Goal: Transaction & Acquisition: Purchase product/service

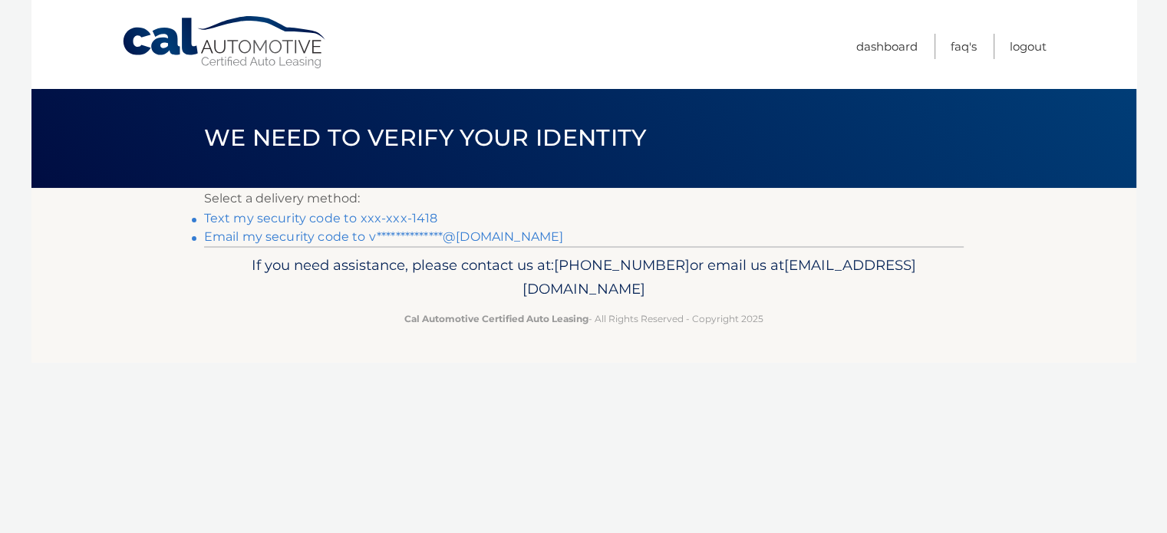
click at [388, 218] on link "Text my security code to xxx-xxx-1418" at bounding box center [321, 218] width 234 height 15
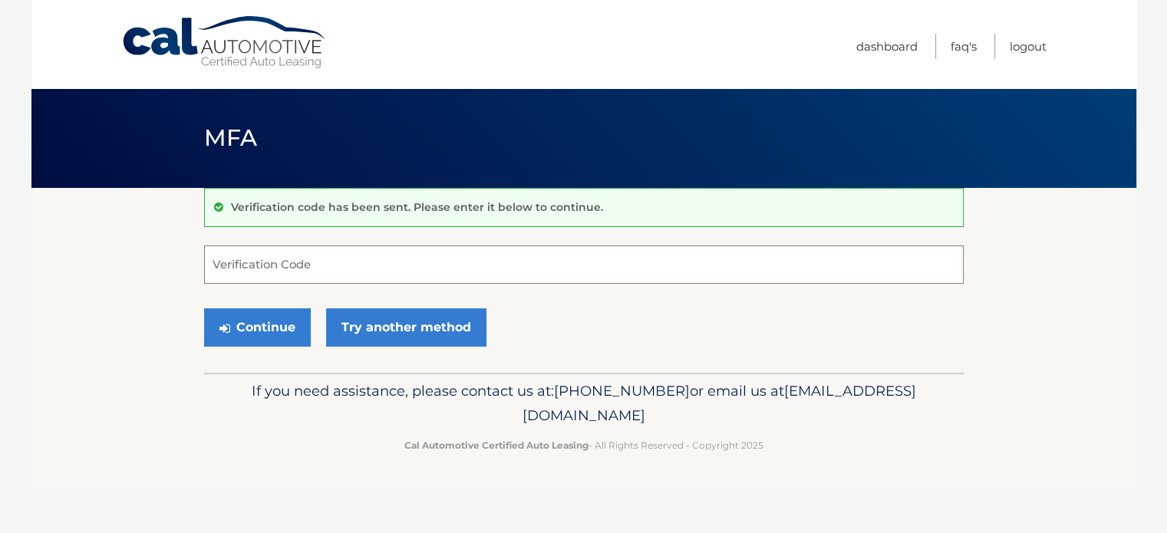
click at [292, 270] on input "Verification Code" at bounding box center [583, 264] width 759 height 38
type input "808859"
click at [274, 331] on button "Continue" at bounding box center [257, 327] width 107 height 38
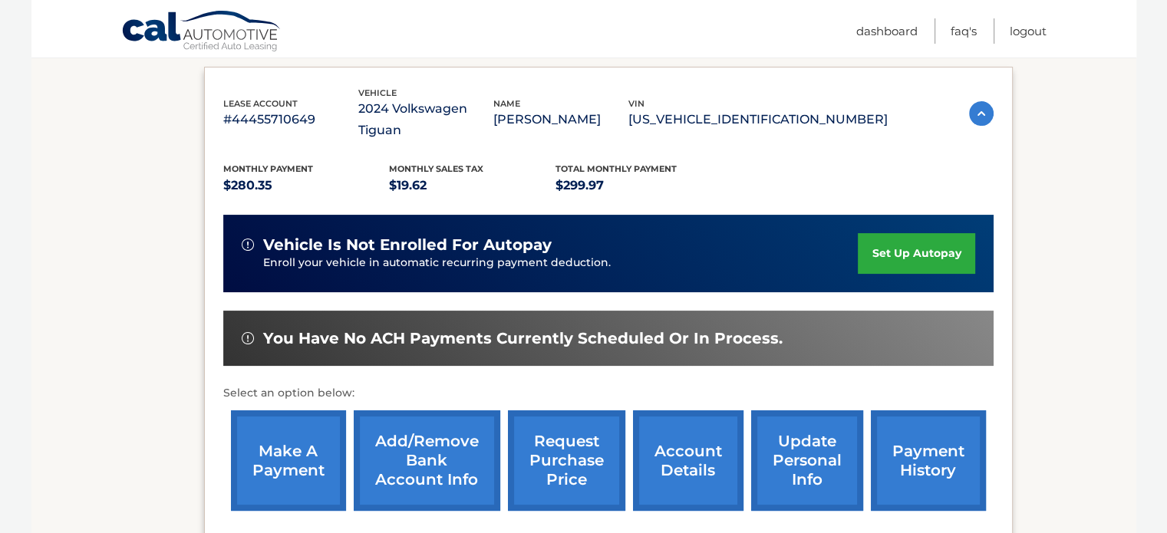
scroll to position [252, 0]
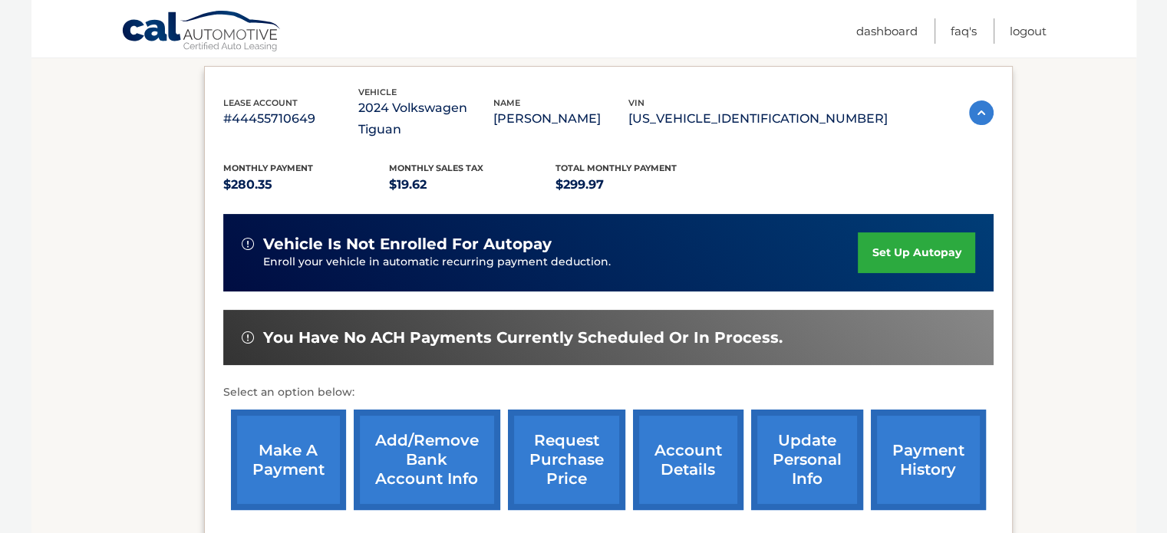
click at [295, 448] on link "make a payment" at bounding box center [288, 460] width 115 height 100
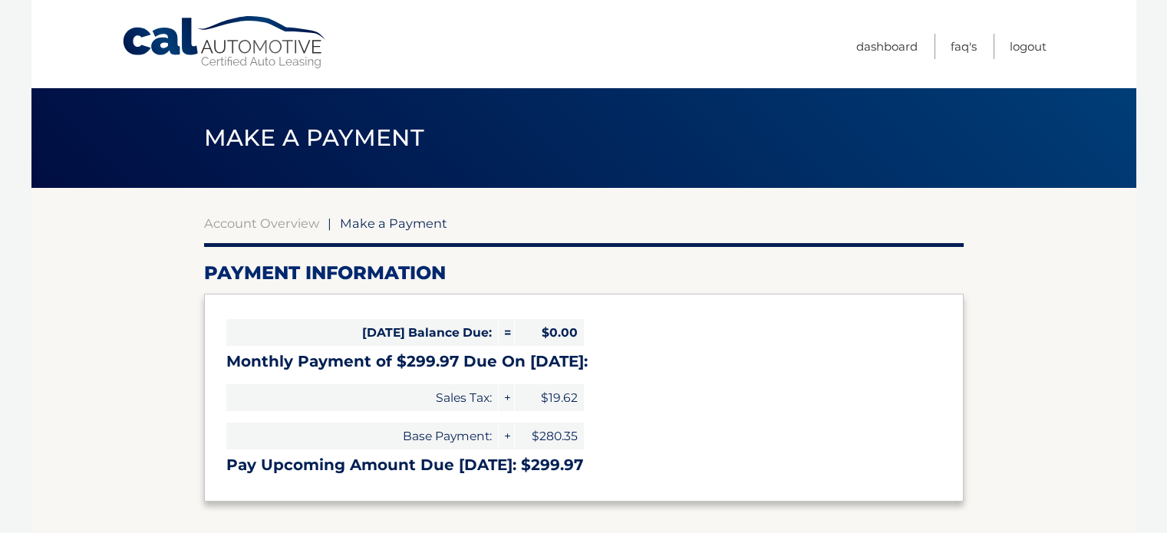
select select "Mjg4ZjM0MTQtMjJmYS00NTZhLTkwYTMtMDE5YWE4YzcwZGJh"
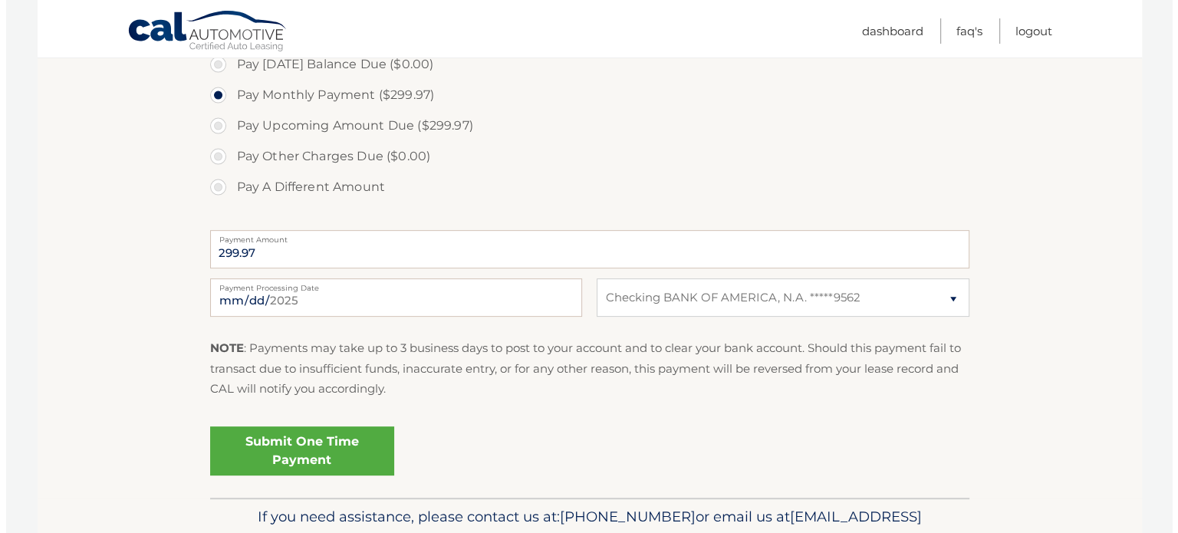
scroll to position [487, 0]
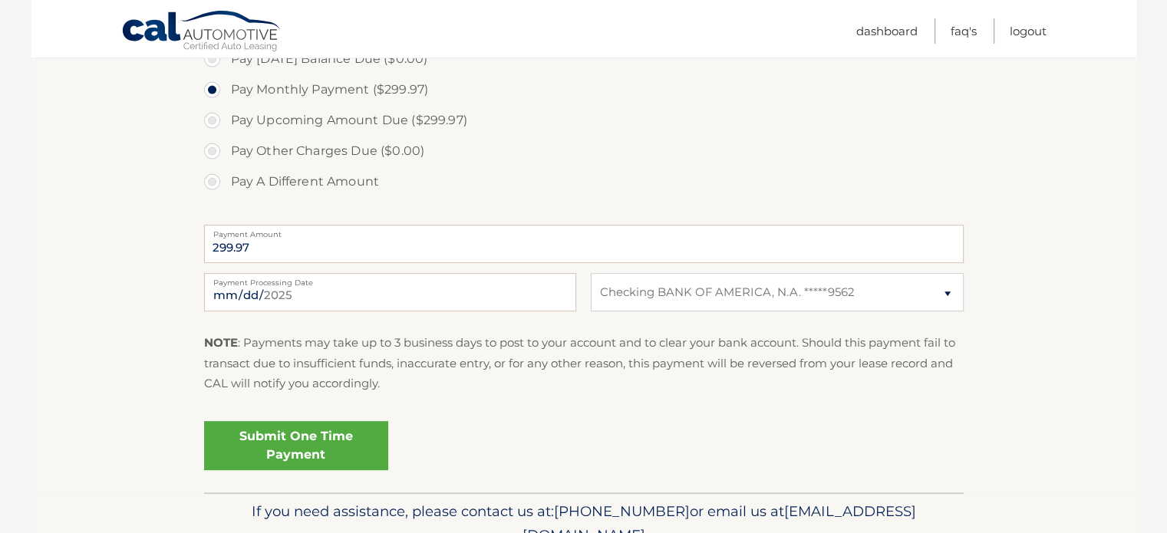
click at [319, 450] on link "Submit One Time Payment" at bounding box center [296, 445] width 184 height 49
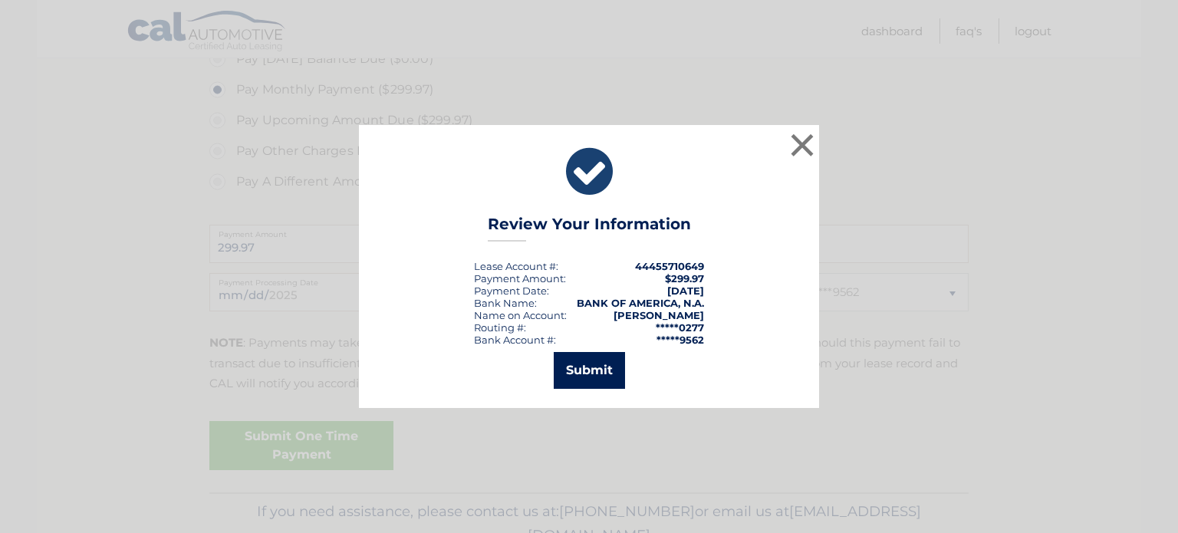
click at [593, 373] on button "Submit" at bounding box center [589, 370] width 71 height 37
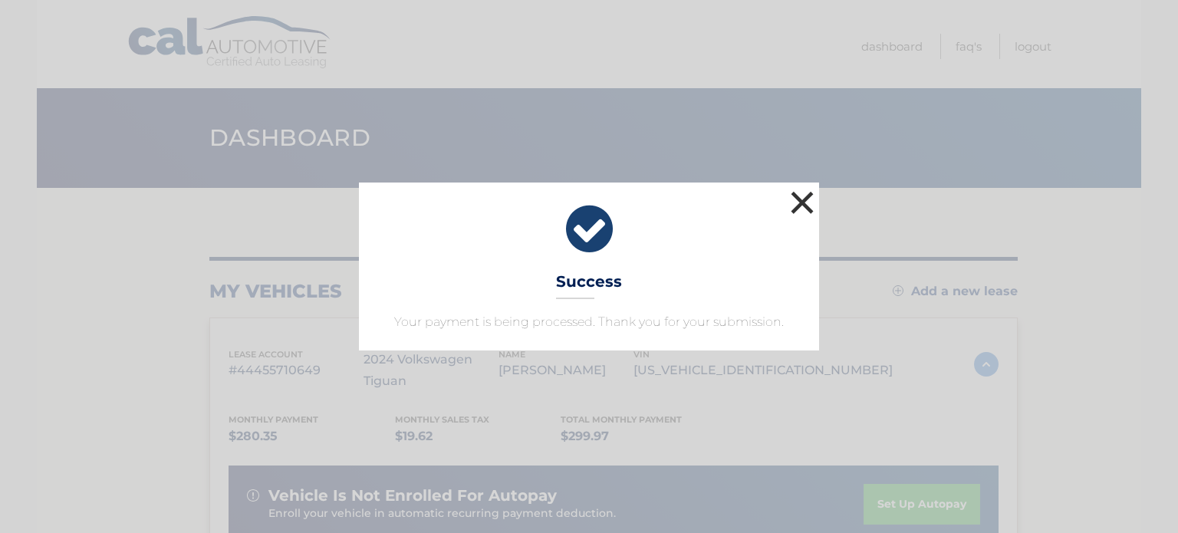
click at [799, 199] on button "×" at bounding box center [802, 202] width 31 height 31
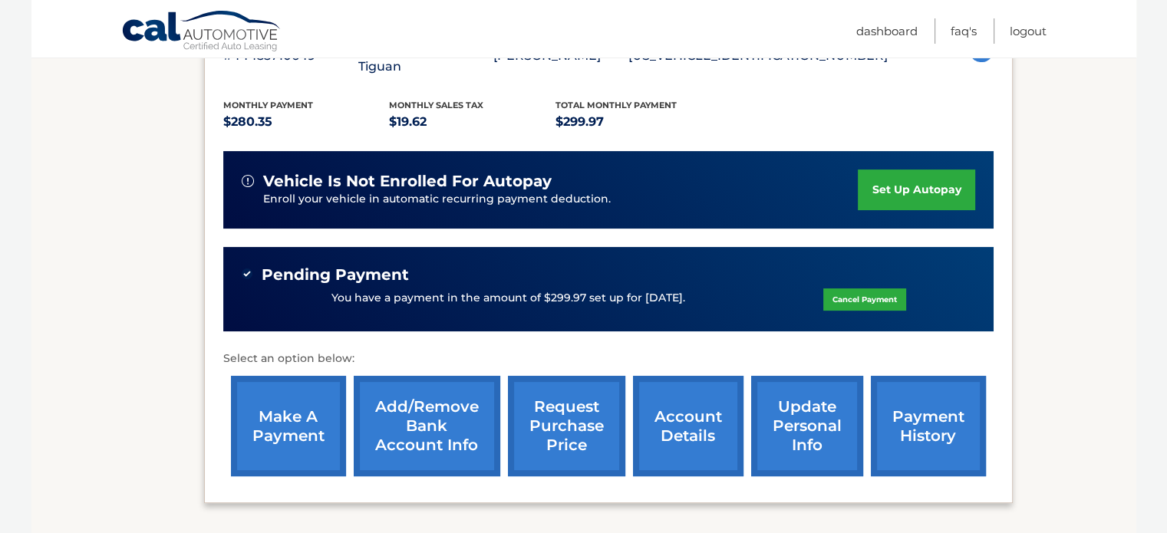
scroll to position [316, 0]
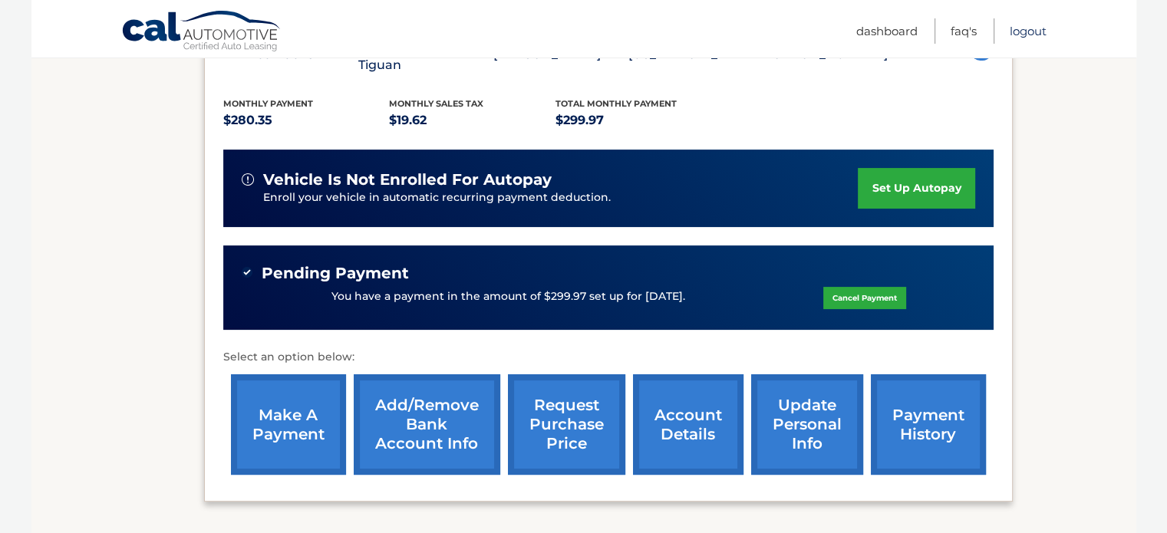
click at [1026, 28] on link "Logout" at bounding box center [1027, 30] width 37 height 25
